Goal: Transaction & Acquisition: Subscribe to service/newsletter

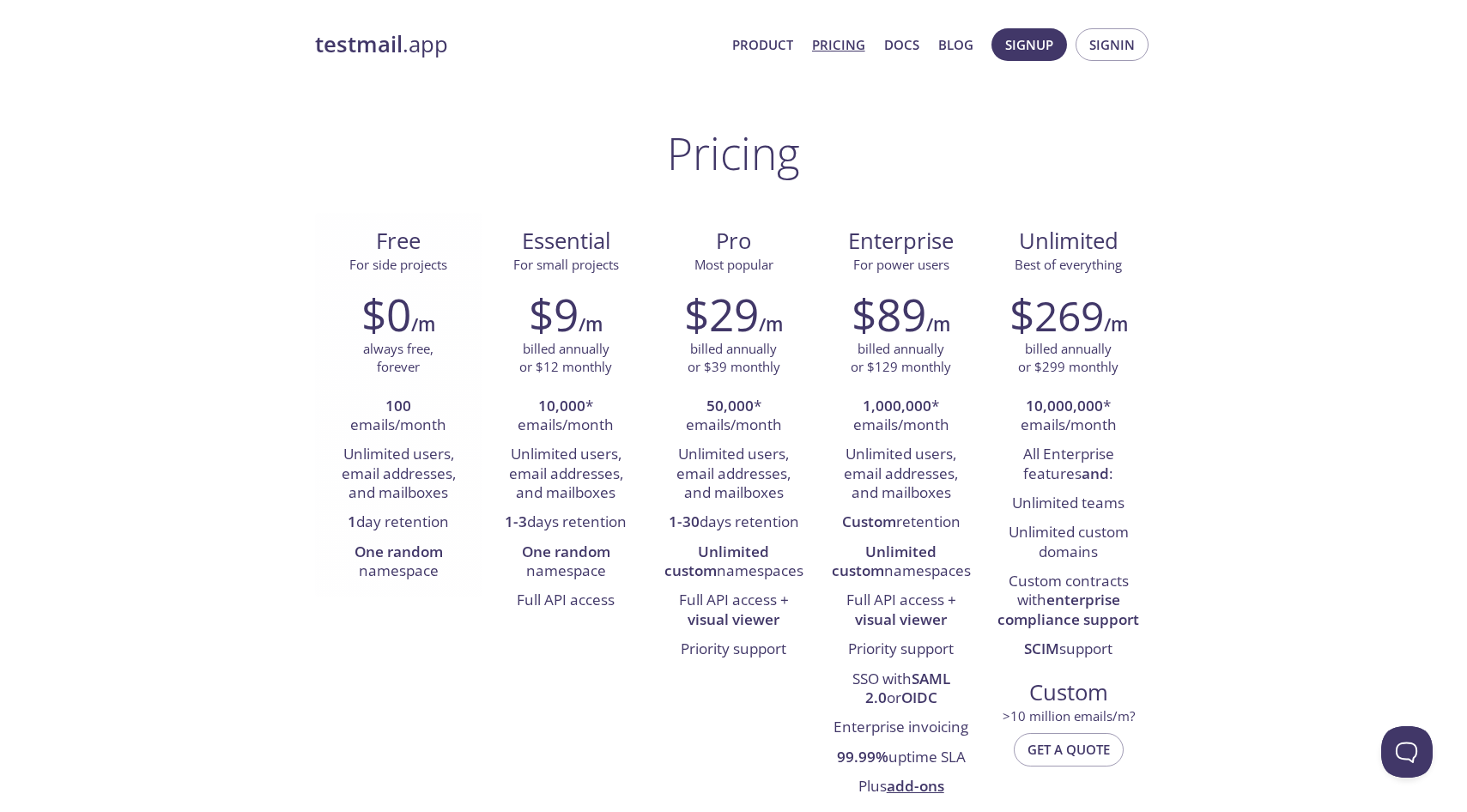
drag, startPoint x: 420, startPoint y: 411, endPoint x: 381, endPoint y: 343, distance: 78.4
click at [402, 405] on li "100 emails/month" at bounding box center [398, 416] width 142 height 49
drag, startPoint x: 363, startPoint y: 315, endPoint x: 433, endPoint y: 323, distance: 70.5
click at [433, 323] on div "$0 /m" at bounding box center [398, 315] width 142 height 51
drag, startPoint x: 390, startPoint y: 518, endPoint x: 453, endPoint y: 520, distance: 63.0
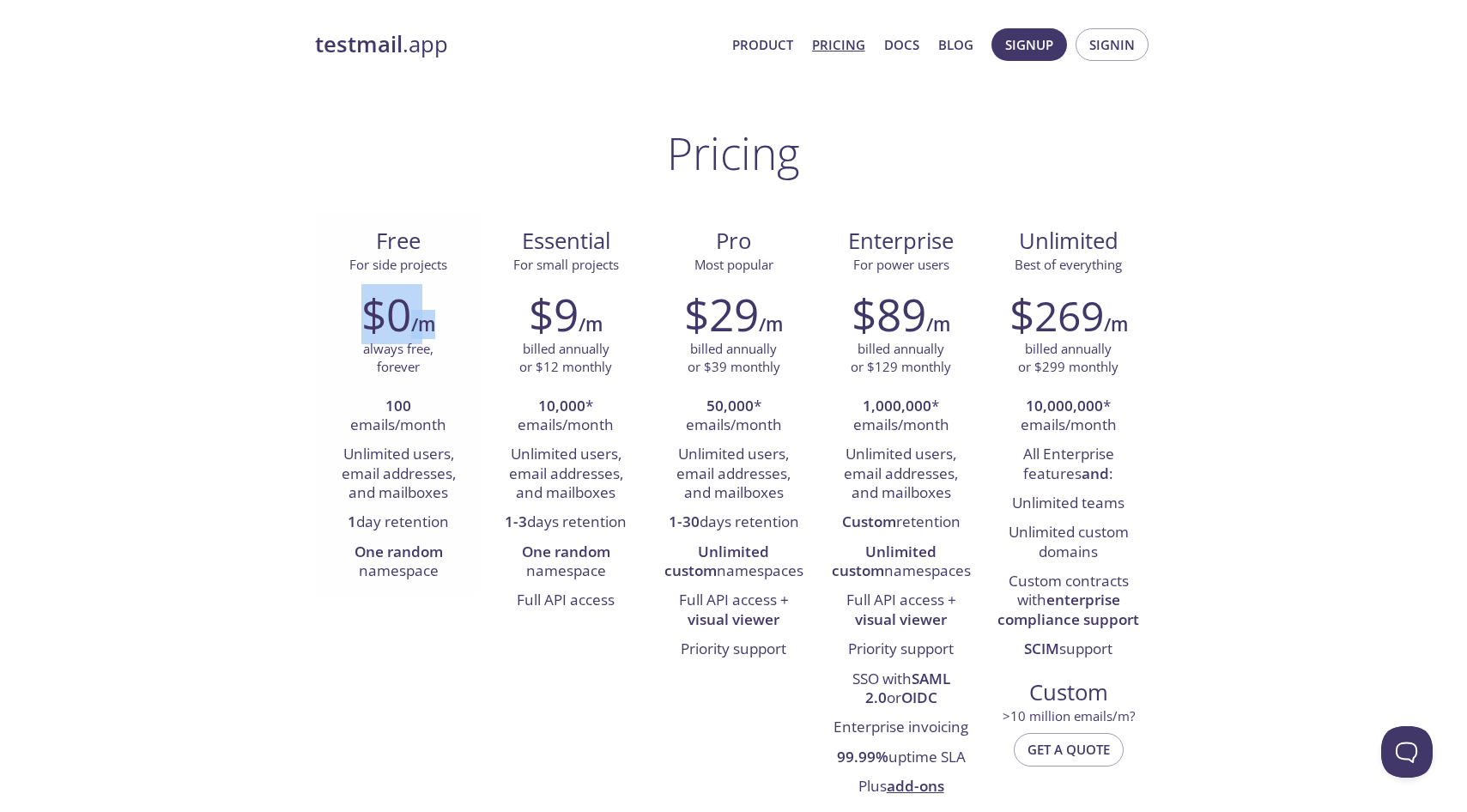
click at [453, 520] on li "1 day retention" at bounding box center [398, 522] width 142 height 30
drag, startPoint x: 352, startPoint y: 554, endPoint x: 438, endPoint y: 572, distance: 87.9
click at [438, 572] on li "One random namespace" at bounding box center [398, 562] width 142 height 49
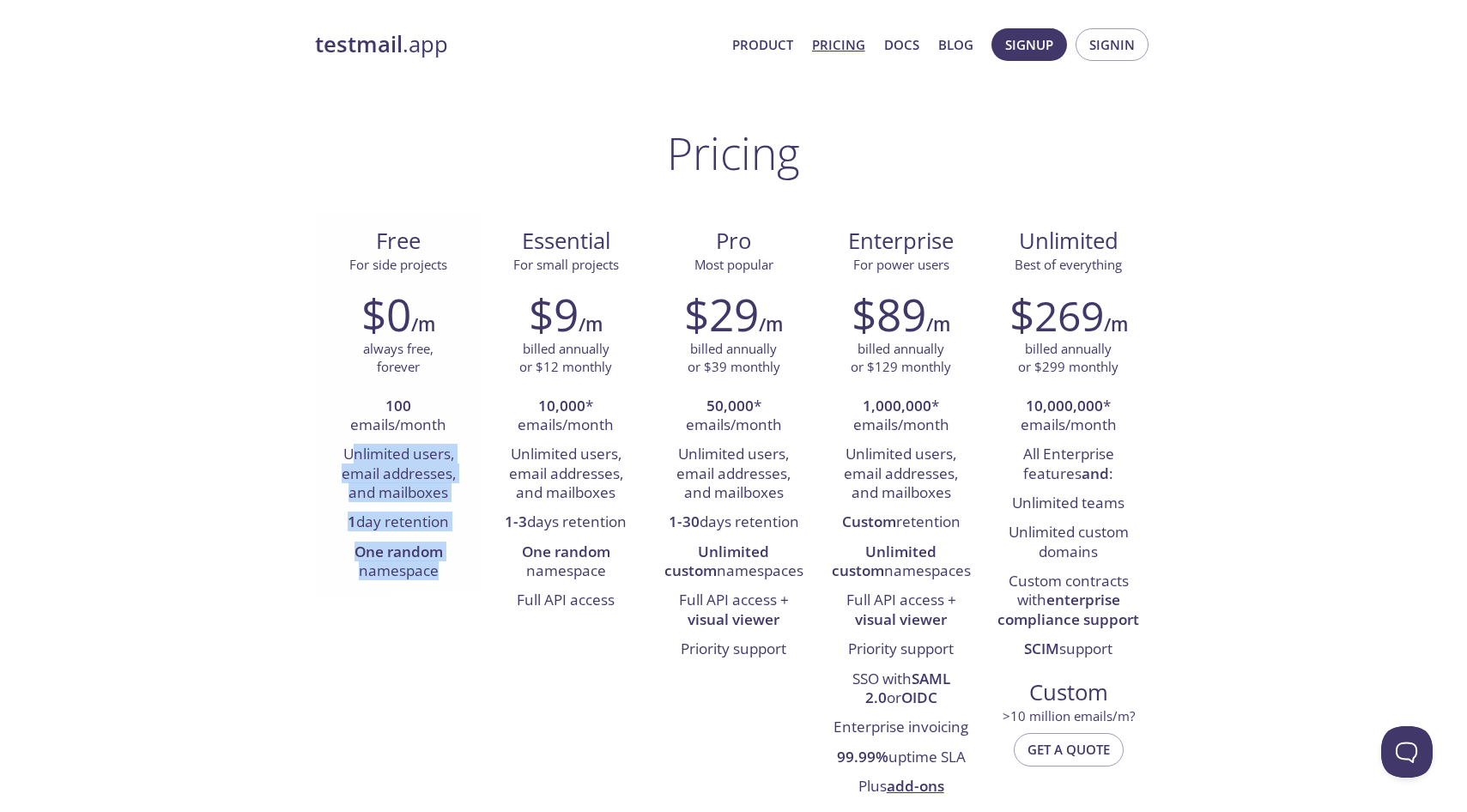
drag, startPoint x: 350, startPoint y: 459, endPoint x: 442, endPoint y: 574, distance: 147.3
click at [442, 574] on ul "100 emails/month Unlimited users, email addresses, and mailboxes 1 day retentio…" at bounding box center [398, 489] width 142 height 194
click at [513, 471] on li "Unlimited users, email addresses, and mailboxes" at bounding box center [566, 474] width 142 height 68
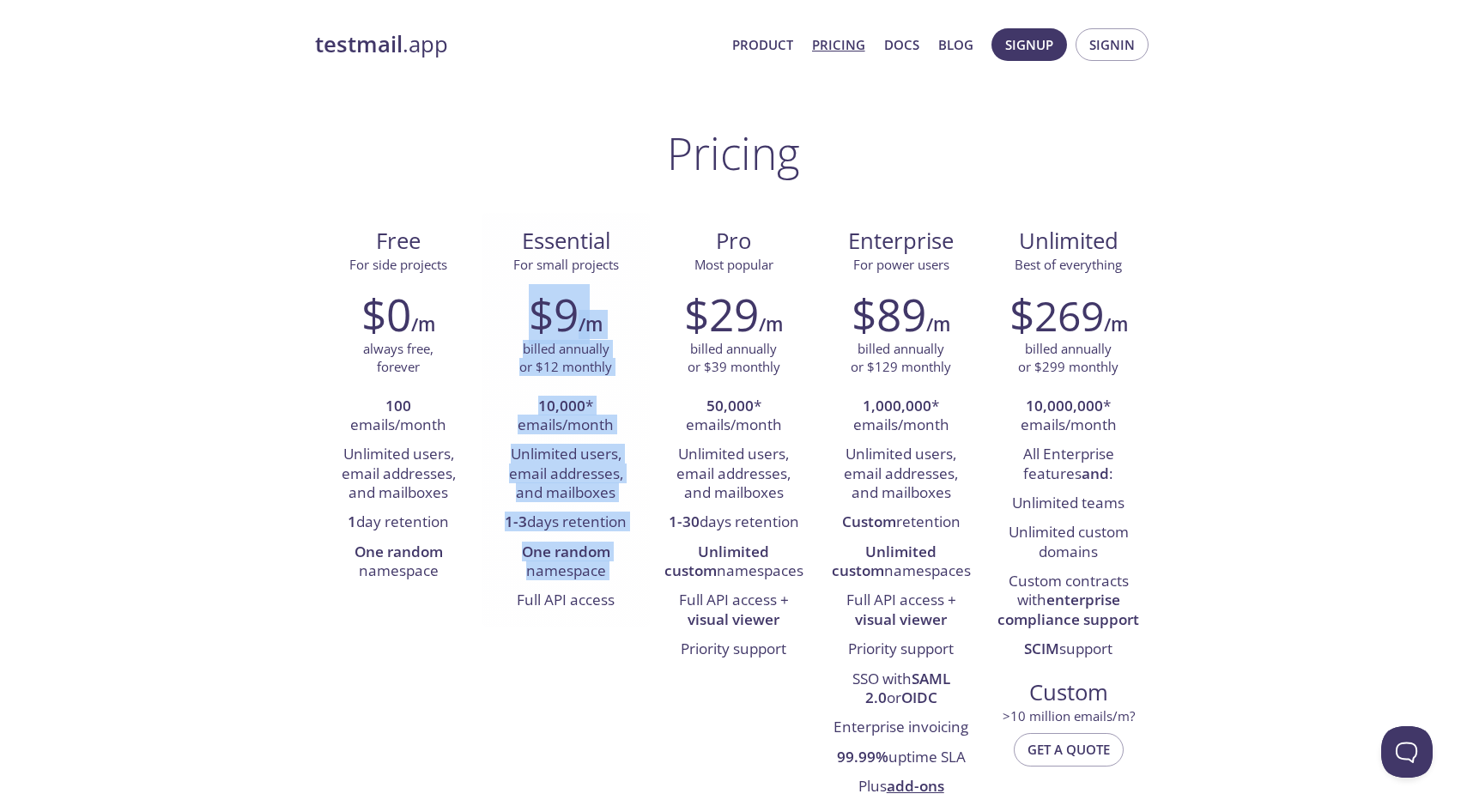
drag, startPoint x: 530, startPoint y: 306, endPoint x: 599, endPoint y: 589, distance: 291.3
click at [599, 589] on div "$9 /m billed annually or $12 monthly 10,000 * emails/month Unlimited users, ema…" at bounding box center [566, 452] width 168 height 349
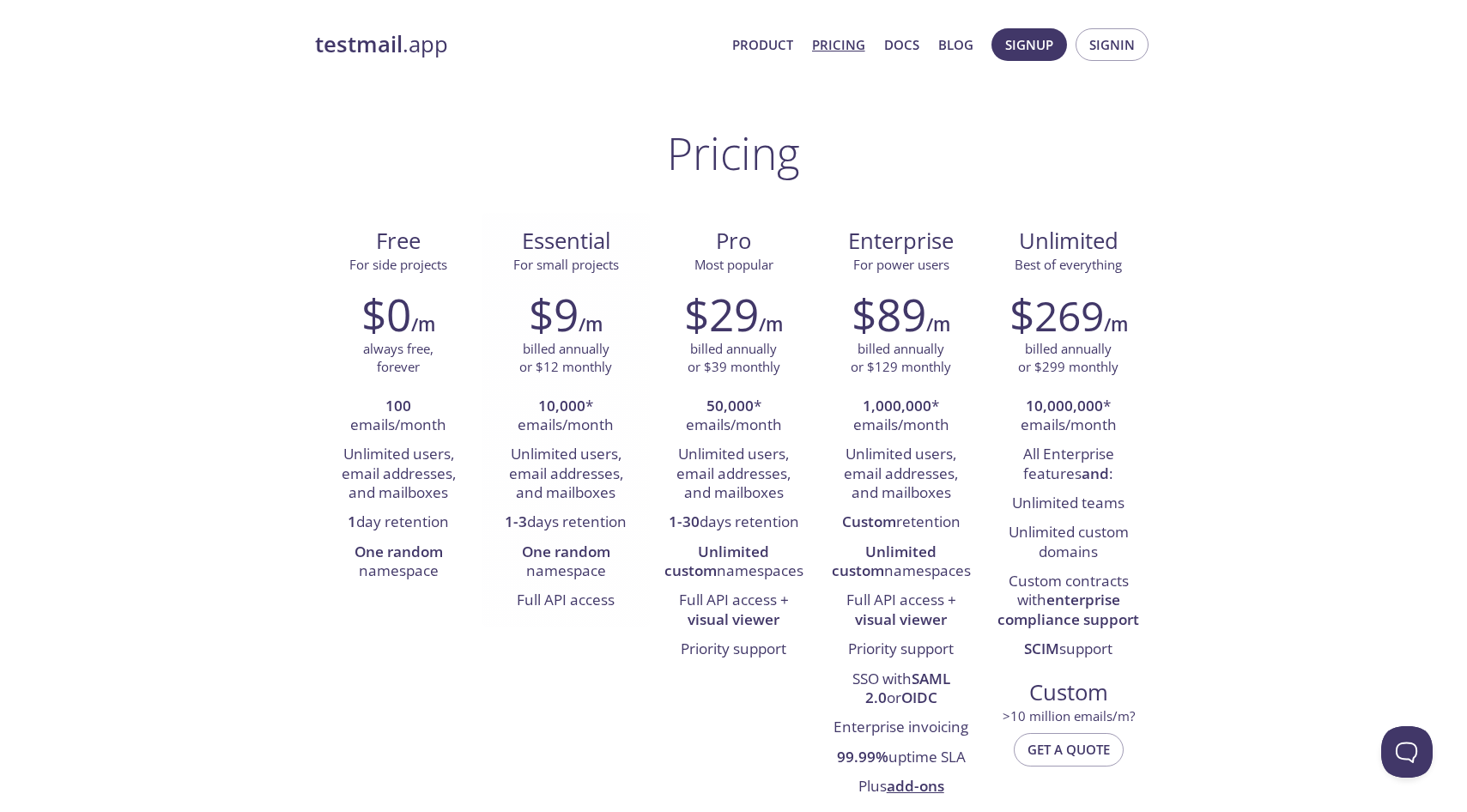
drag, startPoint x: 609, startPoint y: 332, endPoint x: 522, endPoint y: 385, distance: 101.9
click at [605, 334] on div "$9 /m" at bounding box center [566, 315] width 142 height 51
drag, startPoint x: 415, startPoint y: 357, endPoint x: 381, endPoint y: 355, distance: 34.1
click at [402, 355] on p "always free, forever" at bounding box center [398, 358] width 71 height 37
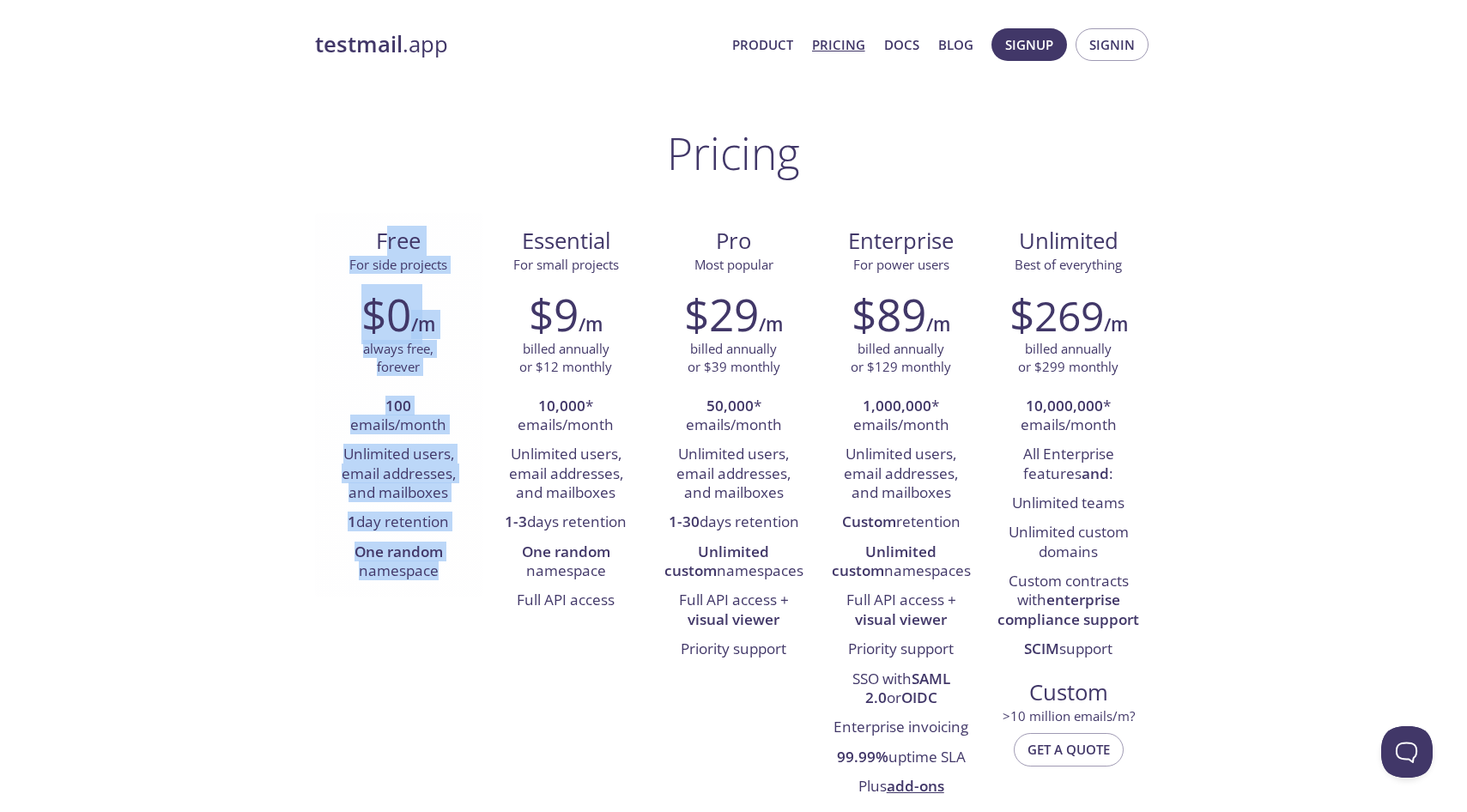
drag, startPoint x: 434, startPoint y: 568, endPoint x: 386, endPoint y: 227, distance: 344.4
click at [386, 227] on div "Free For side projects $0 /m always free, forever 100 emails/month Unlimited us…" at bounding box center [398, 404] width 168 height 383
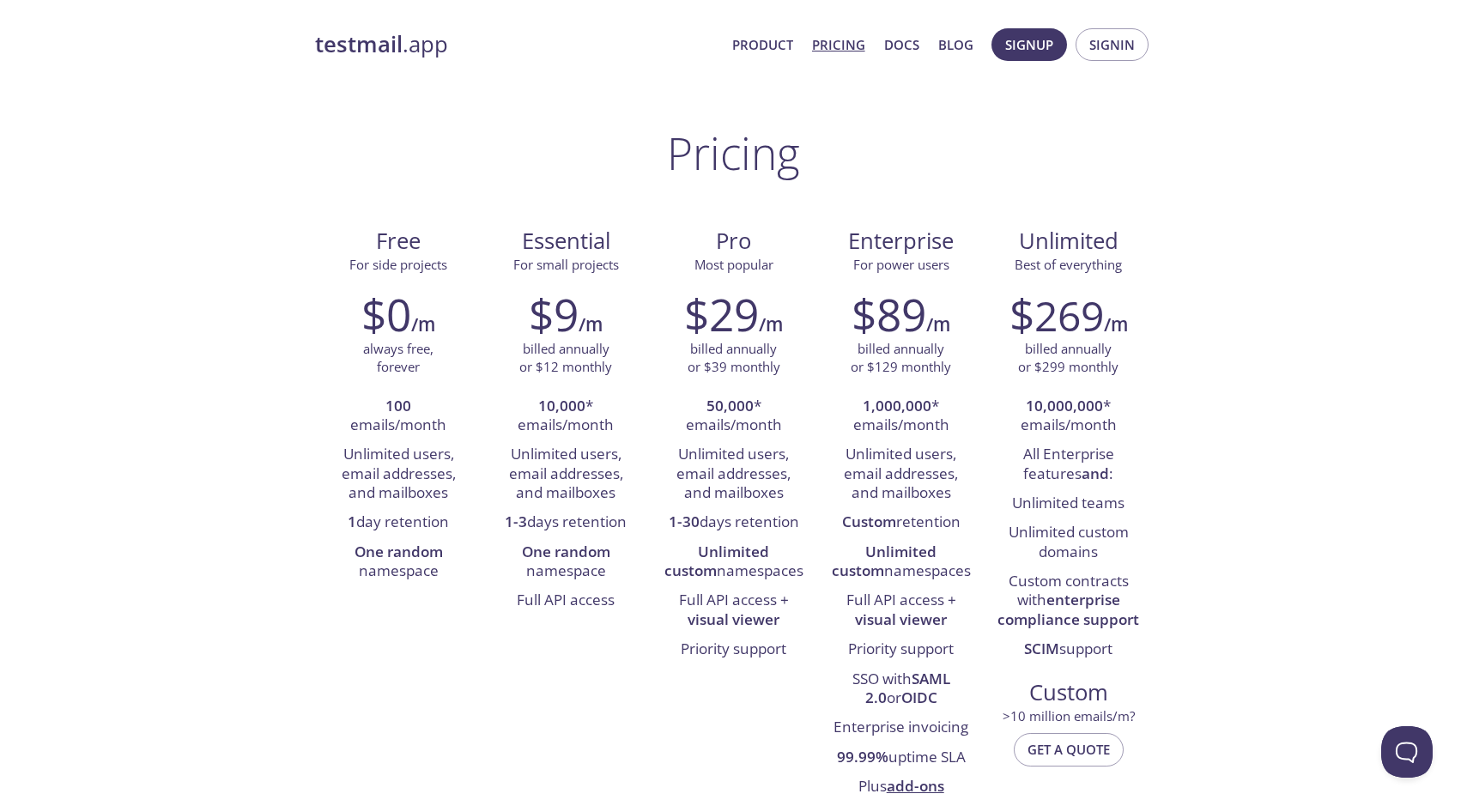
drag, startPoint x: 380, startPoint y: 188, endPoint x: 290, endPoint y: 44, distance: 169.8
